Goal: Task Accomplishment & Management: Use online tool/utility

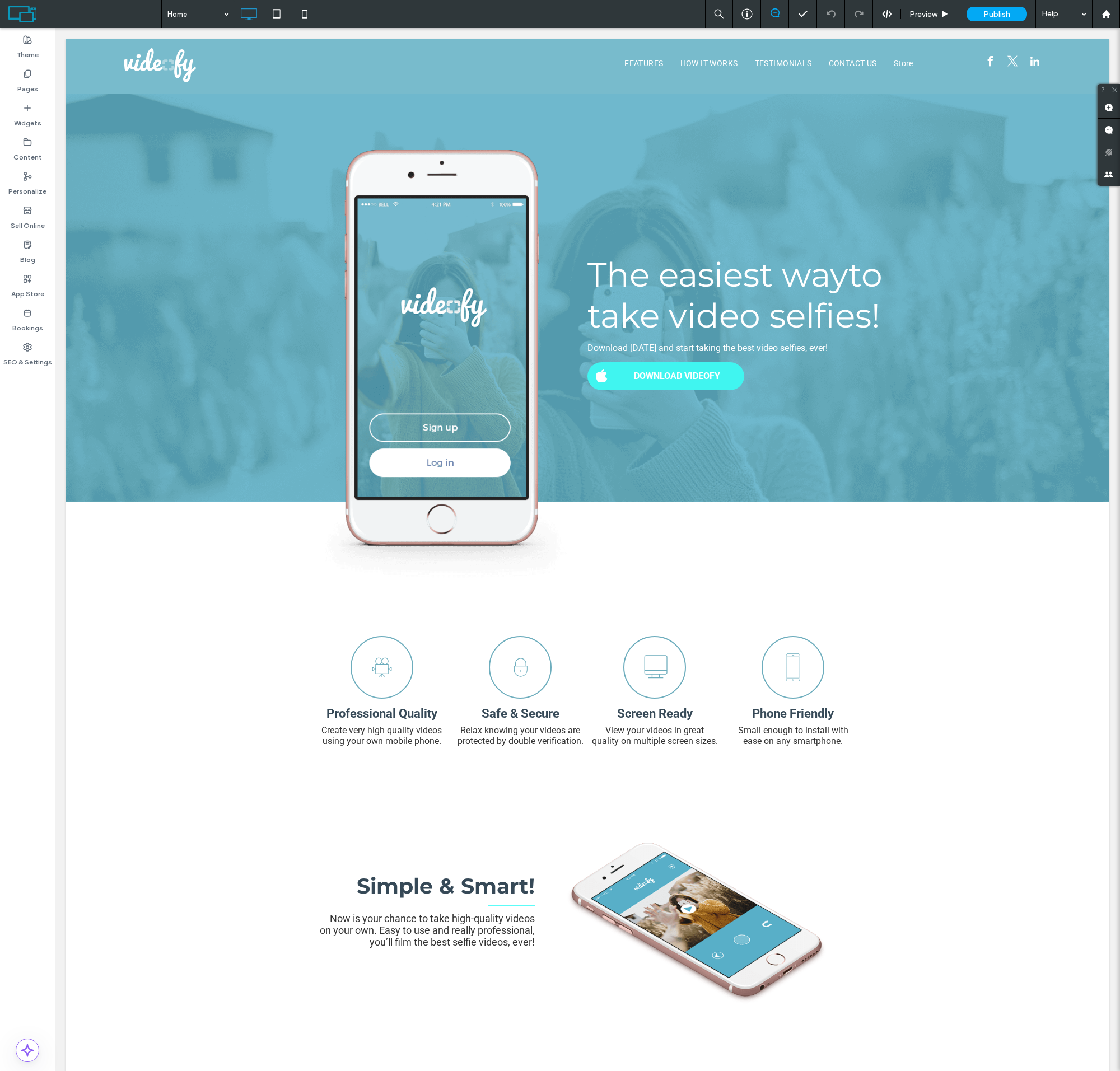
click at [28, 217] on label "Sell Online" at bounding box center [27, 223] width 34 height 16
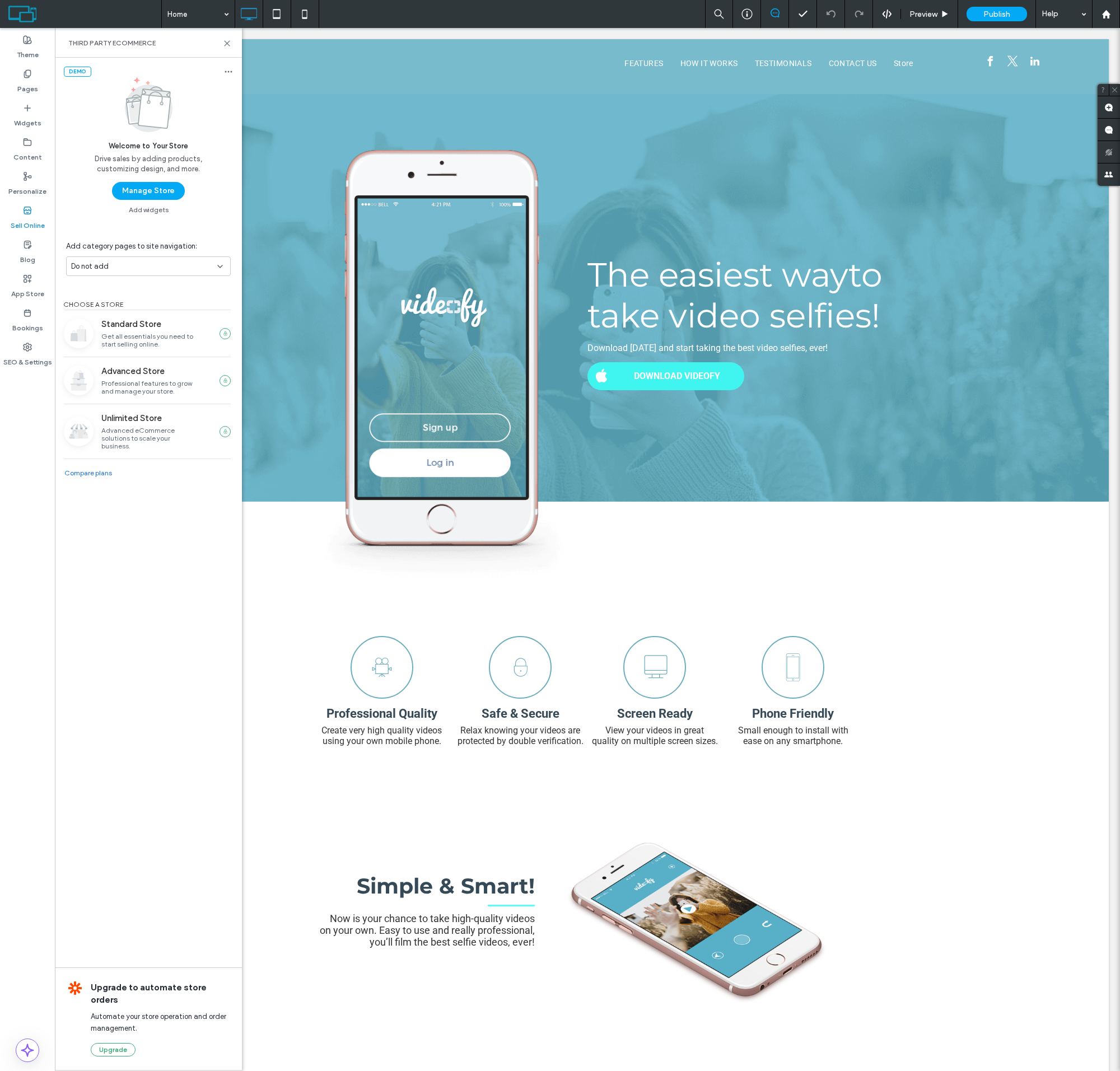
click at [148, 191] on button "Manage Store" at bounding box center [149, 190] width 73 height 18
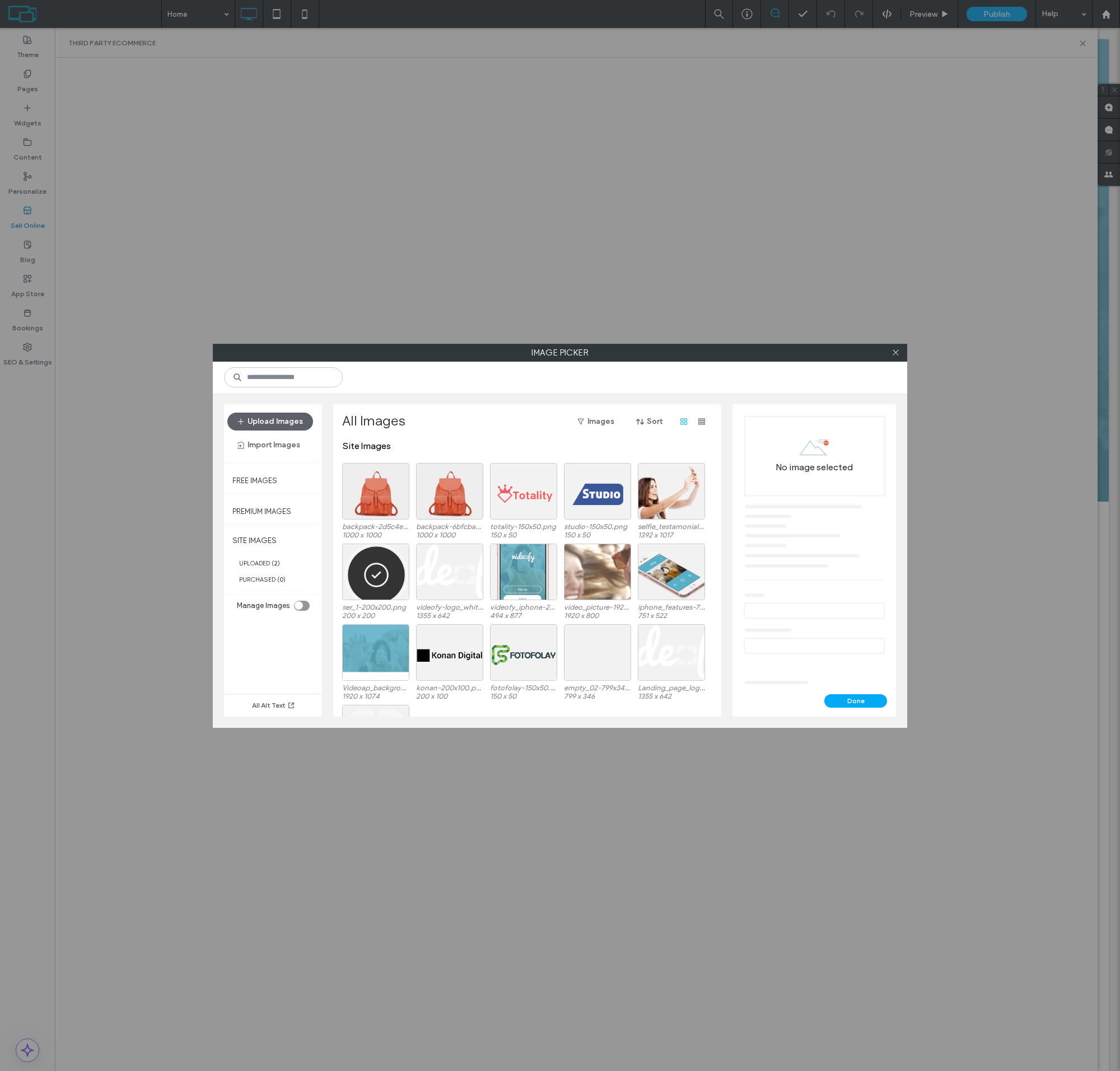
click at [376, 500] on div at bounding box center [375, 491] width 67 height 57
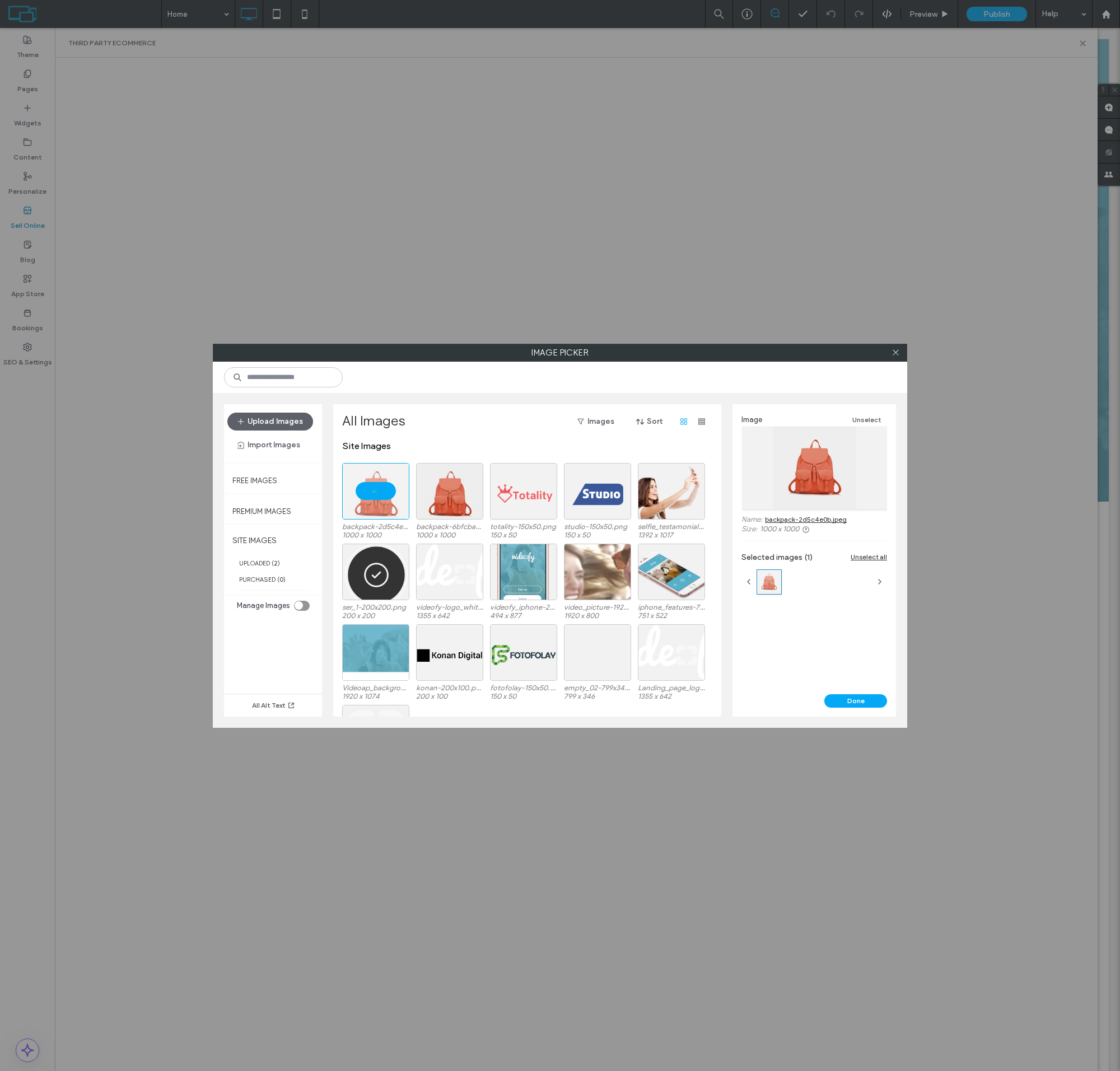
click at [856, 701] on button "Done" at bounding box center [856, 701] width 63 height 13
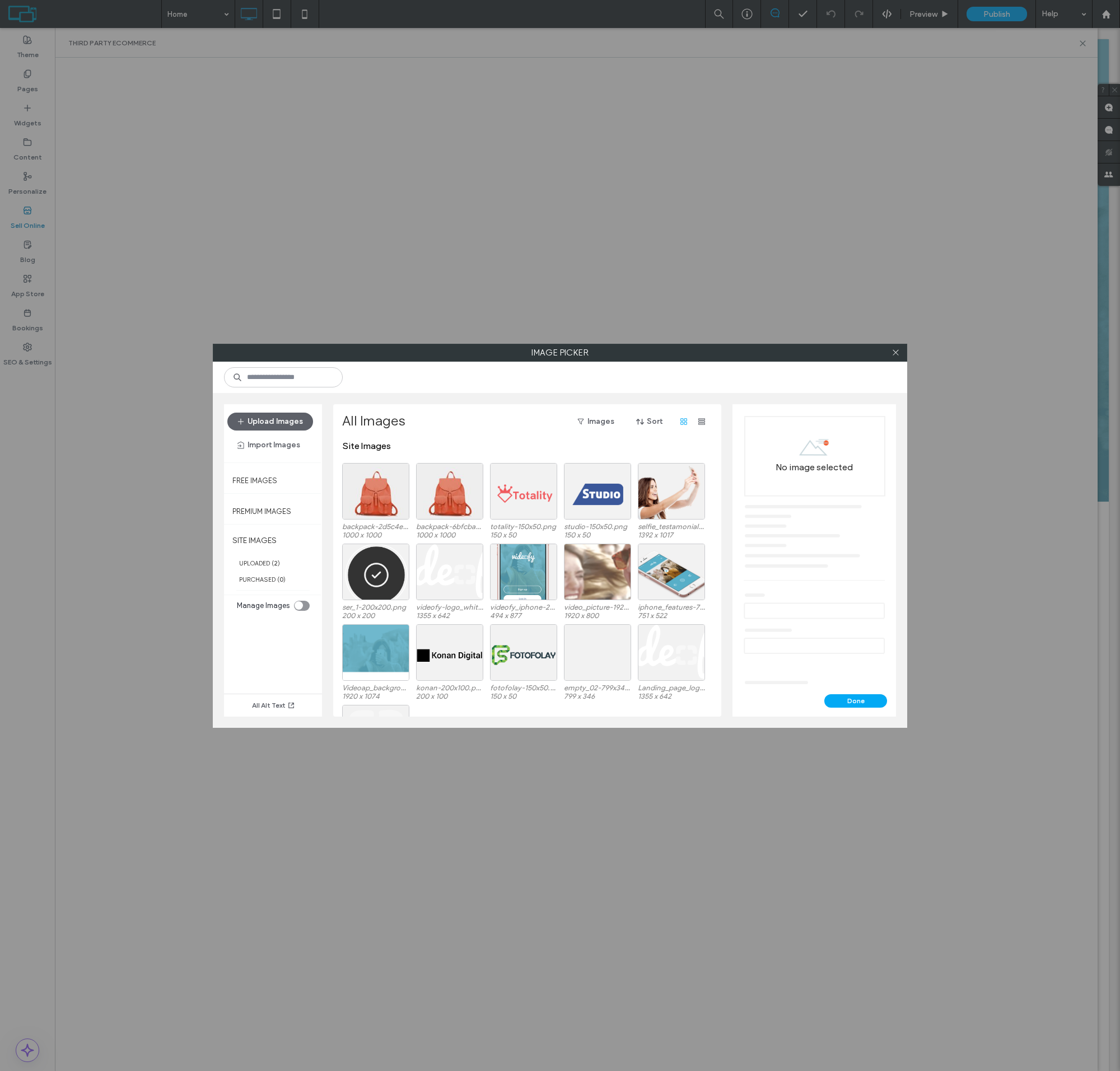
click at [376, 500] on div at bounding box center [375, 491] width 67 height 57
click at [856, 701] on button "Done" at bounding box center [856, 701] width 63 height 13
click at [376, 500] on div "Select" at bounding box center [375, 491] width 67 height 57
click at [856, 701] on button "Done" at bounding box center [856, 701] width 63 height 13
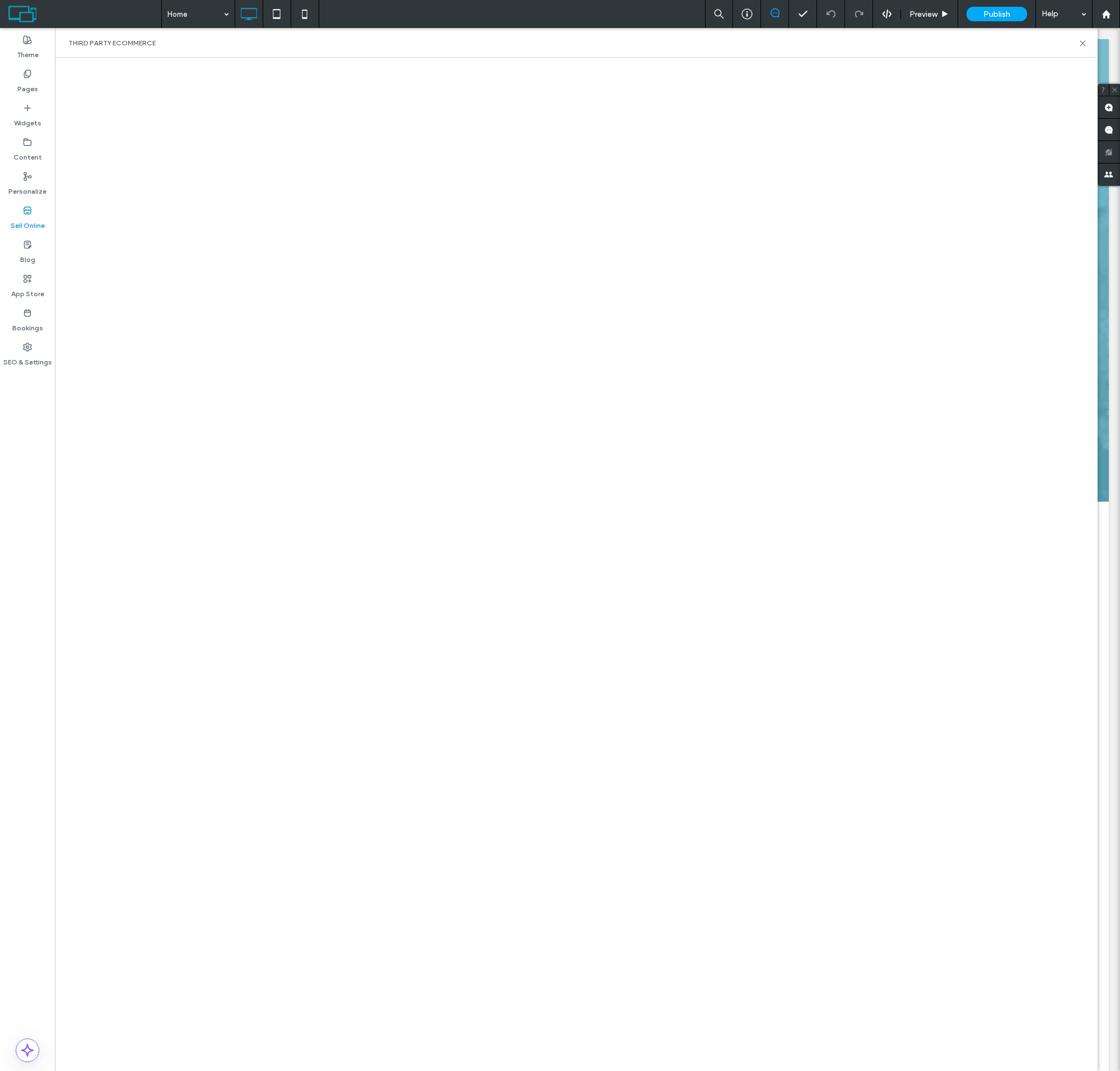
click at [1009, 0] on html ".wqwq-1{fill:#231f20;} .cls-1q, .cls-2q { fill-rule: evenodd; } .cls-2q { fill:…" at bounding box center [560, 536] width 1120 height 1071
